Goal: Transaction & Acquisition: Download file/media

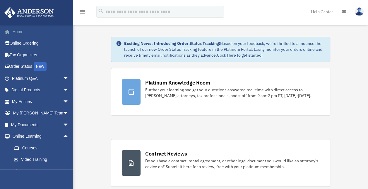
click at [15, 32] on link "Home" at bounding box center [41, 32] width 74 height 12
click at [63, 120] on span "arrow_drop_down" at bounding box center [69, 125] width 12 height 12
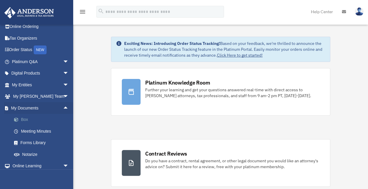
scroll to position [43, 0]
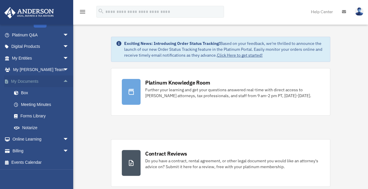
click at [63, 81] on span "arrow_drop_up" at bounding box center [69, 81] width 12 height 12
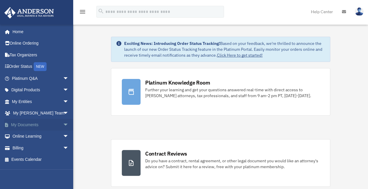
click at [63, 126] on span "arrow_drop_down" at bounding box center [69, 125] width 12 height 12
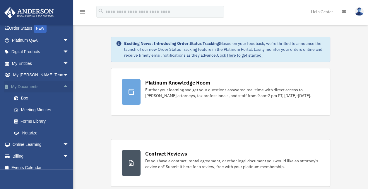
scroll to position [39, 0]
click at [23, 98] on link "Box" at bounding box center [42, 98] width 69 height 12
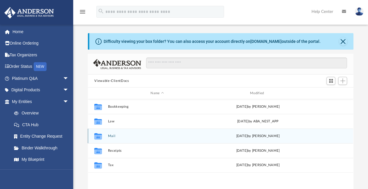
scroll to position [129, 261]
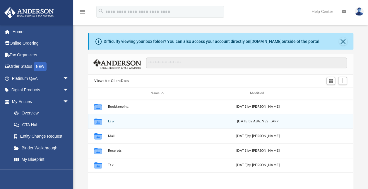
click at [110, 120] on button "Law" at bounding box center [157, 121] width 98 height 4
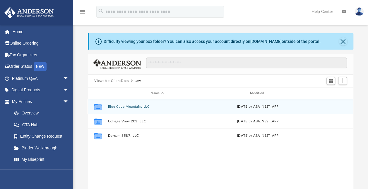
click at [127, 106] on button "Blue Cave Mountain, LLC" at bounding box center [157, 107] width 98 height 4
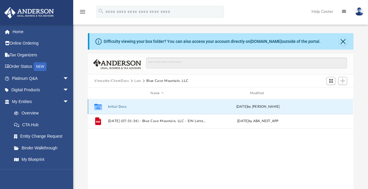
click at [115, 107] on button "Initial Docs" at bounding box center [157, 107] width 98 height 4
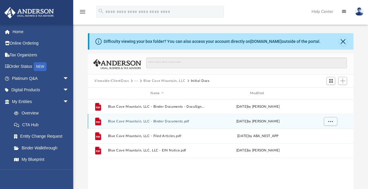
click at [170, 119] on button "Blue Cave Mountain, LLC - Binder Documents.pdf" at bounding box center [157, 121] width 98 height 4
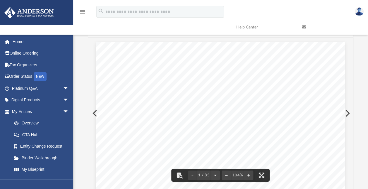
scroll to position [0, 0]
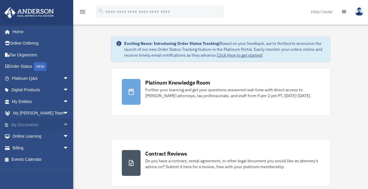
click at [63, 124] on span "arrow_drop_down" at bounding box center [69, 125] width 12 height 12
click at [31, 133] on link "Box" at bounding box center [42, 136] width 69 height 12
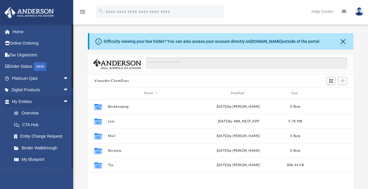
scroll to position [129, 261]
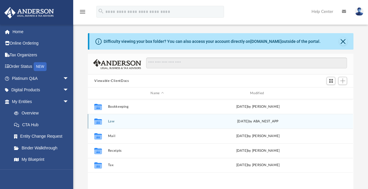
click at [108, 119] on button "Law" at bounding box center [157, 121] width 98 height 4
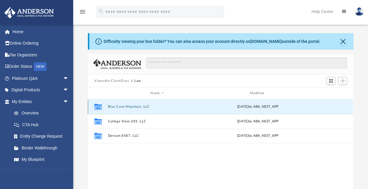
click at [125, 106] on button "Blue Cave Mountain, LLC" at bounding box center [157, 107] width 98 height 4
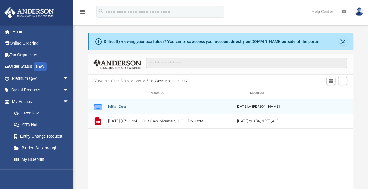
click at [125, 106] on button "Initial Docs" at bounding box center [157, 107] width 98 height 4
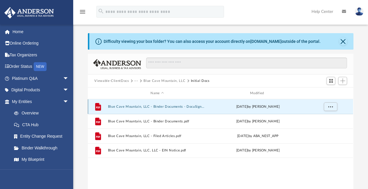
click at [157, 106] on button "Blue Cave Mountain, LLC - Binder Documents - DocuSigned.pdf" at bounding box center [157, 107] width 98 height 4
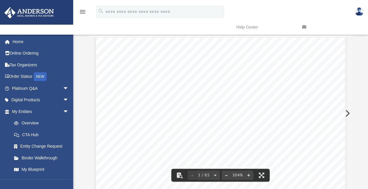
scroll to position [83, 0]
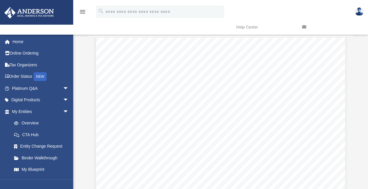
click at [254, 145] on span "After completing all these steps, your Company will be ready to set up a bank a…" at bounding box center [217, 143] width 184 height 4
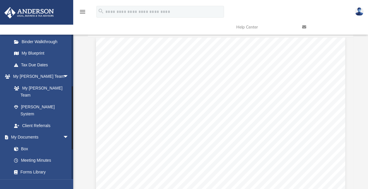
scroll to position [117, 0]
click at [28, 142] on link "Box" at bounding box center [42, 148] width 69 height 12
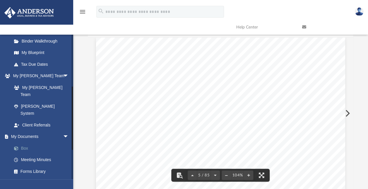
click at [25, 142] on link "Box" at bounding box center [42, 148] width 69 height 12
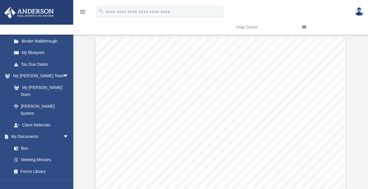
scroll to position [0, 0]
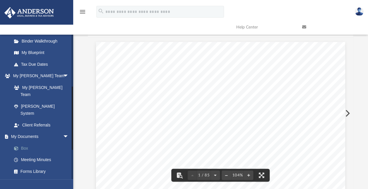
click at [28, 142] on link "Box" at bounding box center [42, 148] width 69 height 12
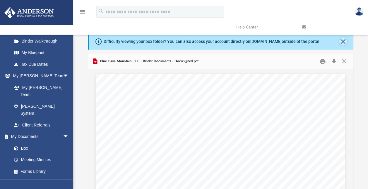
click at [347, 42] on button "Close" at bounding box center [343, 41] width 8 height 8
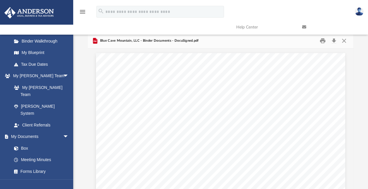
click at [149, 40] on span "Blue Cave Mountain, LLC - Binder Documents - DocuSigned.pdf" at bounding box center [149, 40] width 100 height 5
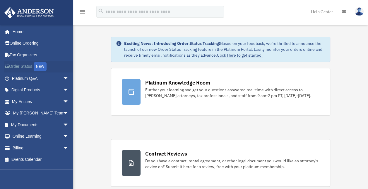
click at [31, 65] on link "Order Status NEW" at bounding box center [41, 67] width 74 height 12
click at [44, 125] on link "My Documents arrow_drop_down" at bounding box center [41, 125] width 74 height 12
click at [63, 126] on span "arrow_drop_down" at bounding box center [69, 125] width 12 height 12
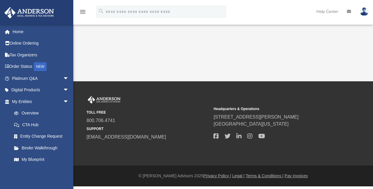
click at [34, 137] on link "Entity Change Request" at bounding box center [42, 136] width 69 height 12
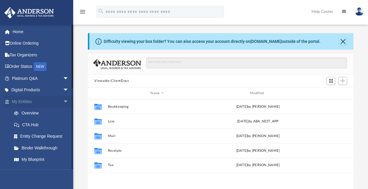
scroll to position [129, 261]
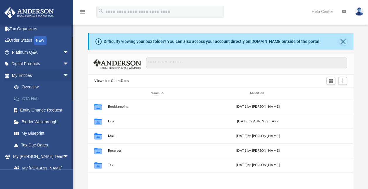
scroll to position [29, 0]
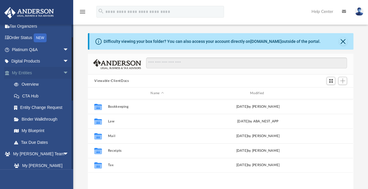
click at [63, 72] on span "arrow_drop_down" at bounding box center [69, 73] width 12 height 12
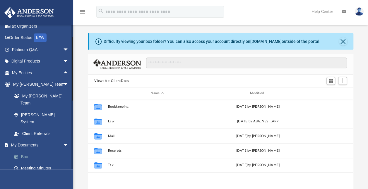
click at [27, 151] on link "Box" at bounding box center [42, 157] width 69 height 12
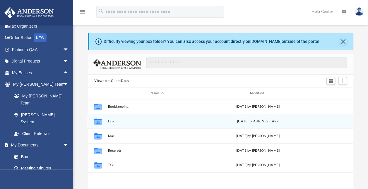
click at [115, 121] on button "Law" at bounding box center [157, 121] width 98 height 4
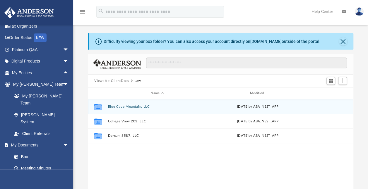
click at [128, 106] on button "Blue Cave Mountain, LLC" at bounding box center [157, 107] width 98 height 4
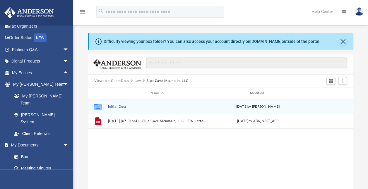
click at [128, 106] on button "Initial Docs" at bounding box center [157, 107] width 98 height 4
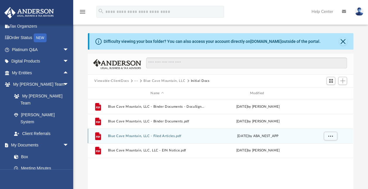
click at [137, 137] on button "Blue Cave Mountain, LLC - Filed Articles.pdf" at bounding box center [157, 136] width 98 height 4
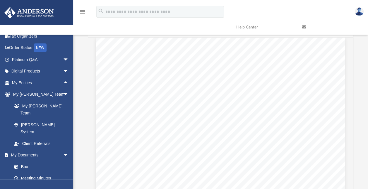
scroll to position [0, 0]
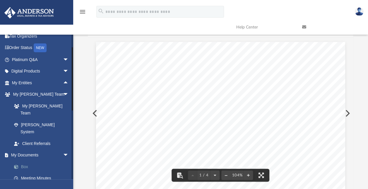
click at [26, 161] on link "Box" at bounding box center [42, 167] width 69 height 12
click at [93, 112] on button "Preview" at bounding box center [94, 113] width 13 height 16
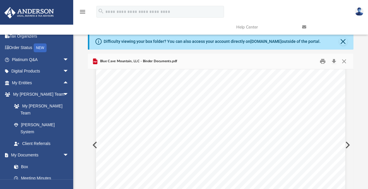
scroll to position [60, 0]
click at [96, 144] on div "Scott Dawson 1615 Palisades Pointe Ln Austin, Texas 78738 Re: Blue Cave Mountai…" at bounding box center [220, 175] width 249 height 323
click at [96, 145] on div "Scott Dawson 1615 Palisades Pointe Ln Austin, Texas 78738 Re: Blue Cave Mountai…" at bounding box center [220, 175] width 249 height 323
click at [93, 143] on button "Preview" at bounding box center [94, 145] width 13 height 16
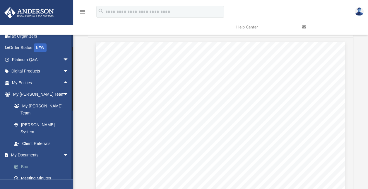
click at [23, 161] on link "Box" at bounding box center [42, 167] width 69 height 12
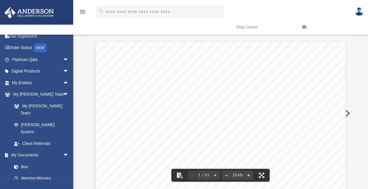
scroll to position [0, 0]
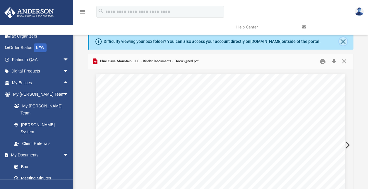
click at [342, 43] on button "Close" at bounding box center [343, 41] width 8 height 8
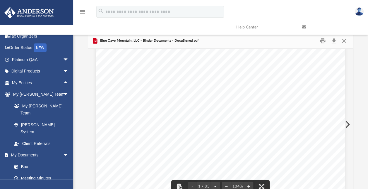
scroll to position [74, 0]
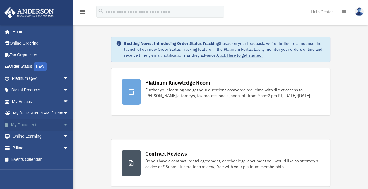
click at [63, 123] on span "arrow_drop_down" at bounding box center [69, 125] width 12 height 12
click at [25, 138] on link "Box" at bounding box center [42, 136] width 69 height 12
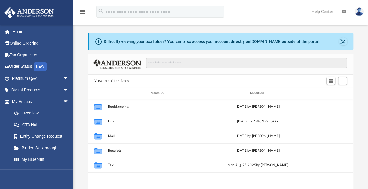
scroll to position [129, 261]
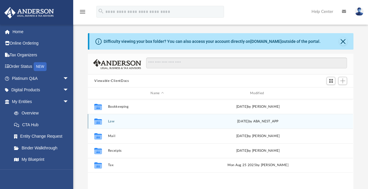
click at [111, 120] on button "Law" at bounding box center [157, 121] width 98 height 4
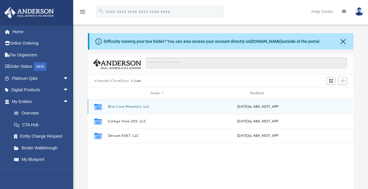
click at [128, 105] on button "Blue Cave Mountain, LLC" at bounding box center [157, 107] width 98 height 4
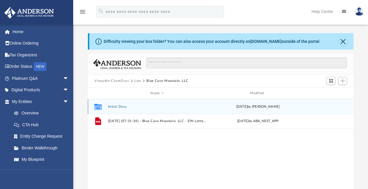
click at [120, 106] on button "Initial Docs" at bounding box center [157, 107] width 98 height 4
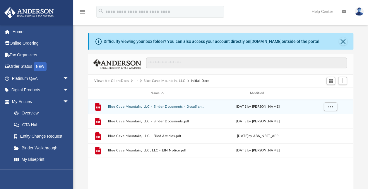
click at [169, 107] on button "Blue Cave Mountain, LLC - Binder Documents - DocuSigned.pdf" at bounding box center [157, 107] width 98 height 4
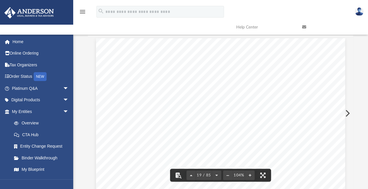
scroll to position [0, 0]
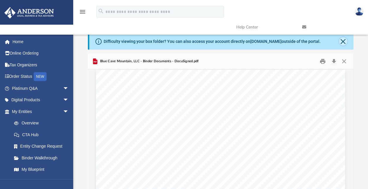
click at [344, 41] on button "Close" at bounding box center [343, 41] width 8 height 8
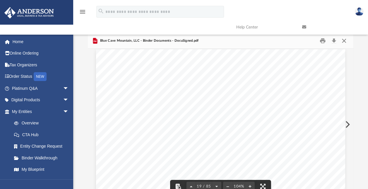
click at [345, 41] on button "Close" at bounding box center [344, 40] width 11 height 9
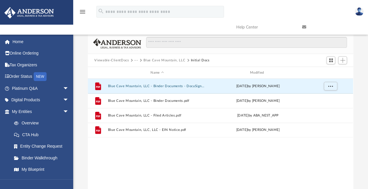
click at [164, 59] on button "Blue Cave Mountain, LLC" at bounding box center [165, 60] width 42 height 5
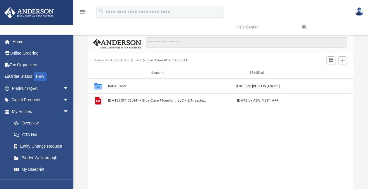
click at [137, 60] on button "Law" at bounding box center [138, 60] width 7 height 5
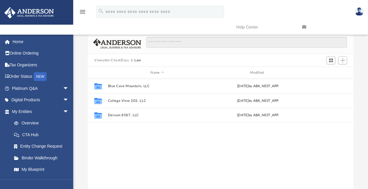
click at [119, 59] on button "Viewable-ClientDocs" at bounding box center [111, 60] width 35 height 5
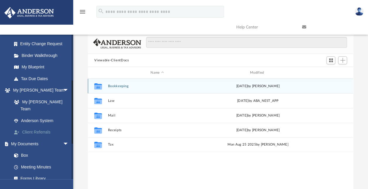
scroll to position [103, 0]
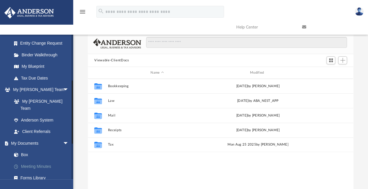
click at [42, 160] on link "Meeting Minutes" at bounding box center [42, 166] width 69 height 12
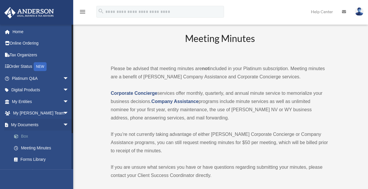
click at [25, 135] on link "Box" at bounding box center [42, 136] width 69 height 12
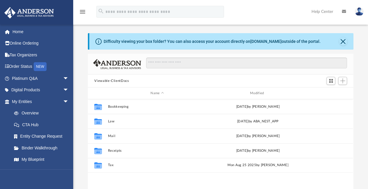
scroll to position [129, 261]
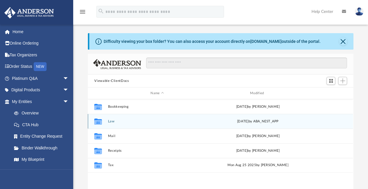
click at [110, 123] on div "Collaborated Folder Law [DATE] by ABA_NEST_APP" at bounding box center [221, 121] width 266 height 15
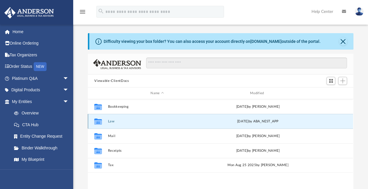
click at [112, 122] on button "Law" at bounding box center [157, 121] width 98 height 4
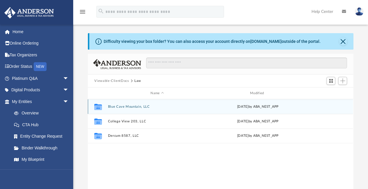
click at [130, 107] on button "Blue Cave Mountain, LLC" at bounding box center [157, 107] width 98 height 4
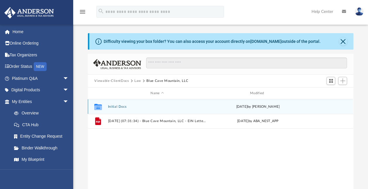
click at [122, 106] on button "Initial Docs" at bounding box center [157, 107] width 98 height 4
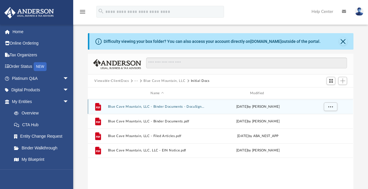
click at [122, 106] on button "Blue Cave Mountain, LLC - Binder Documents - DocuSigned.pdf" at bounding box center [157, 107] width 98 height 4
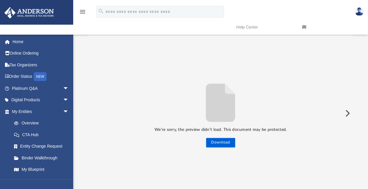
scroll to position [0, 0]
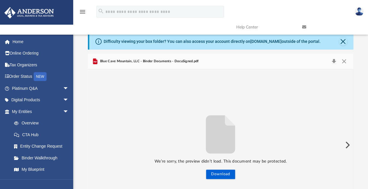
click at [183, 64] on div "Blue Cave Mountain, LLC - Binder Documents - DocuSigned.pdf" at bounding box center [145, 61] width 107 height 7
click at [344, 45] on button "Close" at bounding box center [343, 41] width 8 height 8
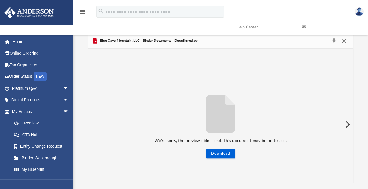
click at [344, 40] on button "Close" at bounding box center [344, 41] width 11 height 8
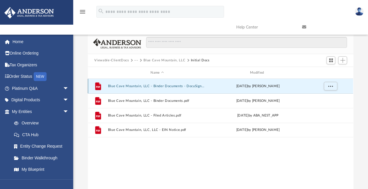
click at [146, 84] on button "Blue Cave Mountain, LLC - Binder Documents - DocuSigned.pdf" at bounding box center [157, 86] width 98 height 4
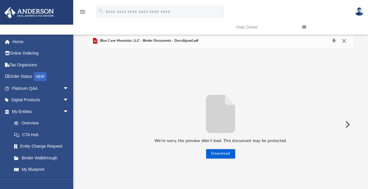
click at [344, 43] on button "Close" at bounding box center [344, 41] width 11 height 8
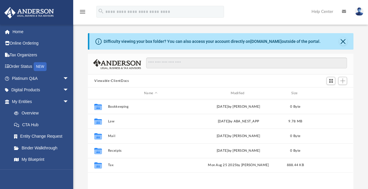
drag, startPoint x: 0, startPoint y: 0, endPoint x: 198, endPoint y: 125, distance: 233.6
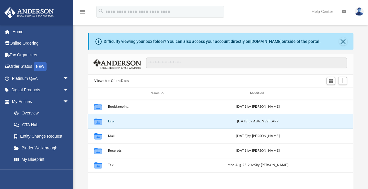
click at [112, 120] on button "Law" at bounding box center [157, 121] width 98 height 4
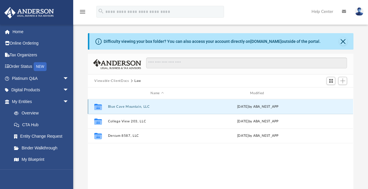
click at [128, 106] on button "Blue Cave Mountain, LLC" at bounding box center [157, 107] width 98 height 4
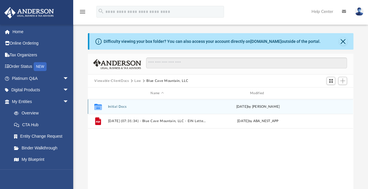
click at [123, 105] on button "Initial Docs" at bounding box center [157, 107] width 98 height 4
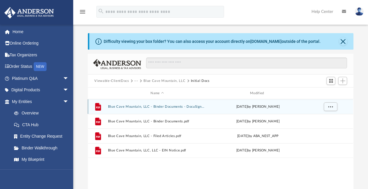
click at [133, 106] on button "Blue Cave Mountain, LLC - Binder Documents - DocuSigned.pdf" at bounding box center [157, 107] width 98 height 4
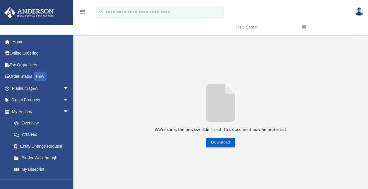
scroll to position [0, 0]
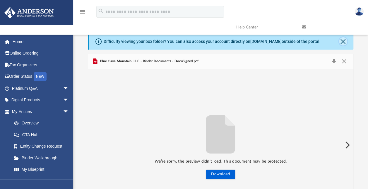
click at [345, 41] on button "Close" at bounding box center [343, 41] width 8 height 8
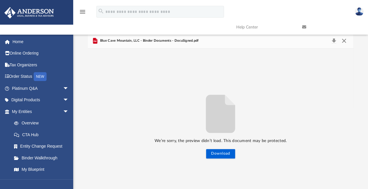
click at [344, 42] on button "Close" at bounding box center [344, 41] width 11 height 8
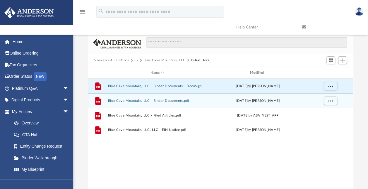
click at [155, 99] on button "Blue Cave Mountain, LLC - Binder Documents.pdf" at bounding box center [157, 101] width 98 height 4
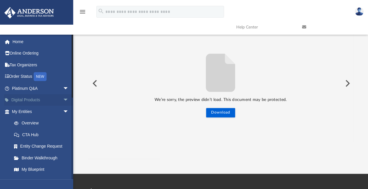
scroll to position [47, 0]
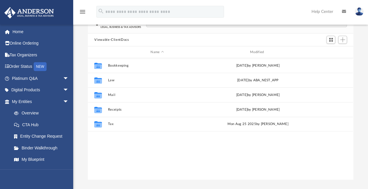
scroll to position [129, 261]
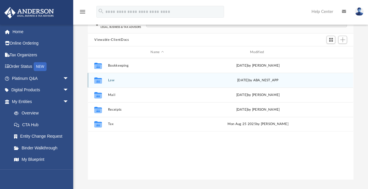
click at [114, 80] on button "Law" at bounding box center [157, 80] width 98 height 4
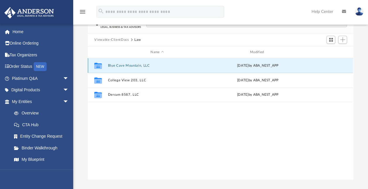
click at [125, 64] on button "Blue Cave Mountain, LLC" at bounding box center [157, 66] width 98 height 4
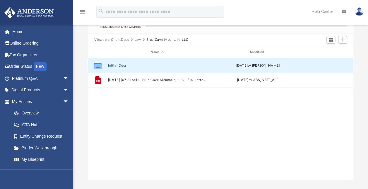
click at [116, 64] on button "Initial Docs" at bounding box center [157, 66] width 98 height 4
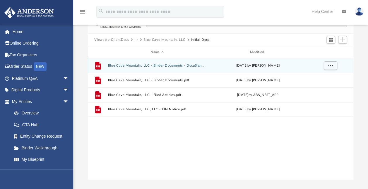
click at [140, 64] on button "Blue Cave Mountain, LLC - Binder Documents - DocuSigned.pdf" at bounding box center [157, 66] width 98 height 4
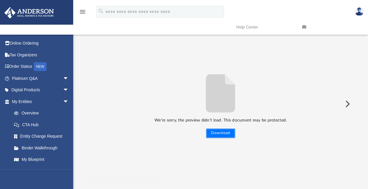
click at [217, 131] on button "Download" at bounding box center [220, 132] width 29 height 9
